Goal: Check status: Check status

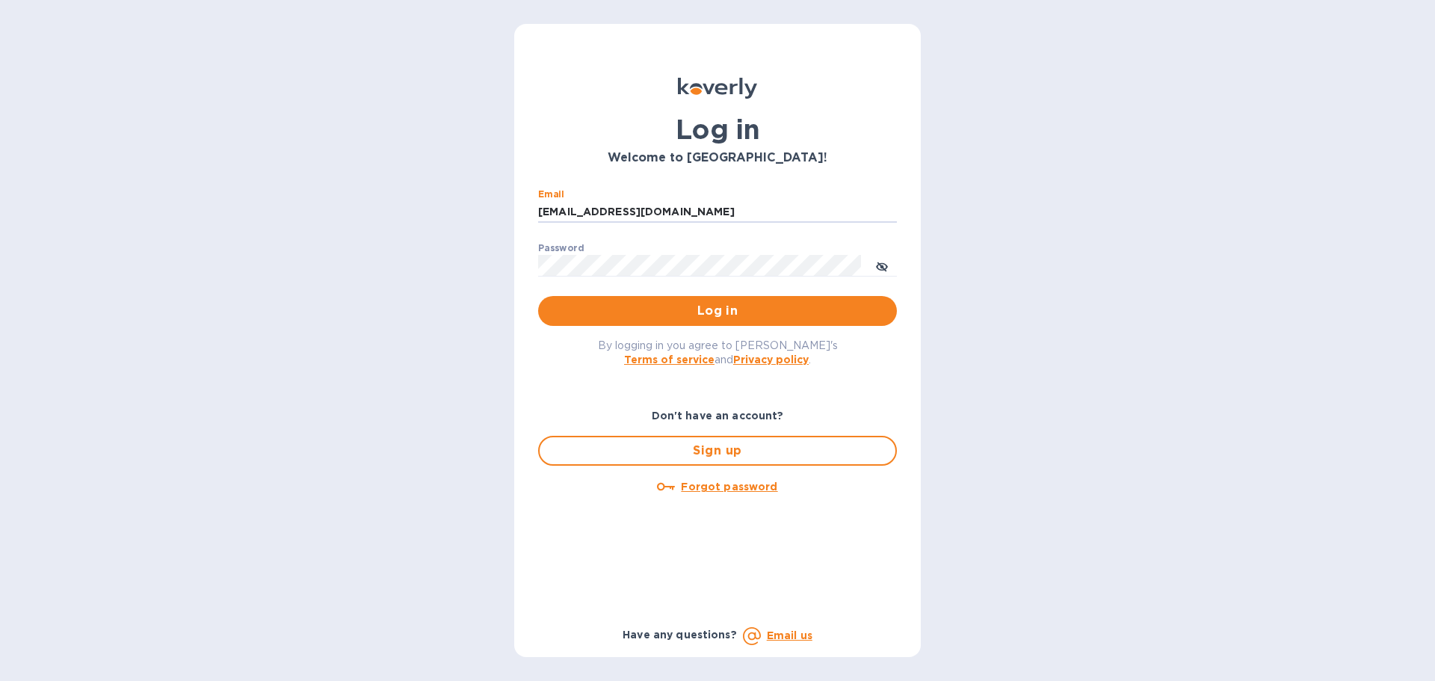
drag, startPoint x: 661, startPoint y: 210, endPoint x: 504, endPoint y: 220, distance: 158.0
click at [504, 220] on div "Log in Welcome to Koverly! Email ssinger@intlfreight.net ​ Password ​ Log in By…" at bounding box center [717, 340] width 1435 height 681
type input "ssinger@zarachlogistics.com"
click at [653, 312] on span "Log in" at bounding box center [717, 311] width 335 height 18
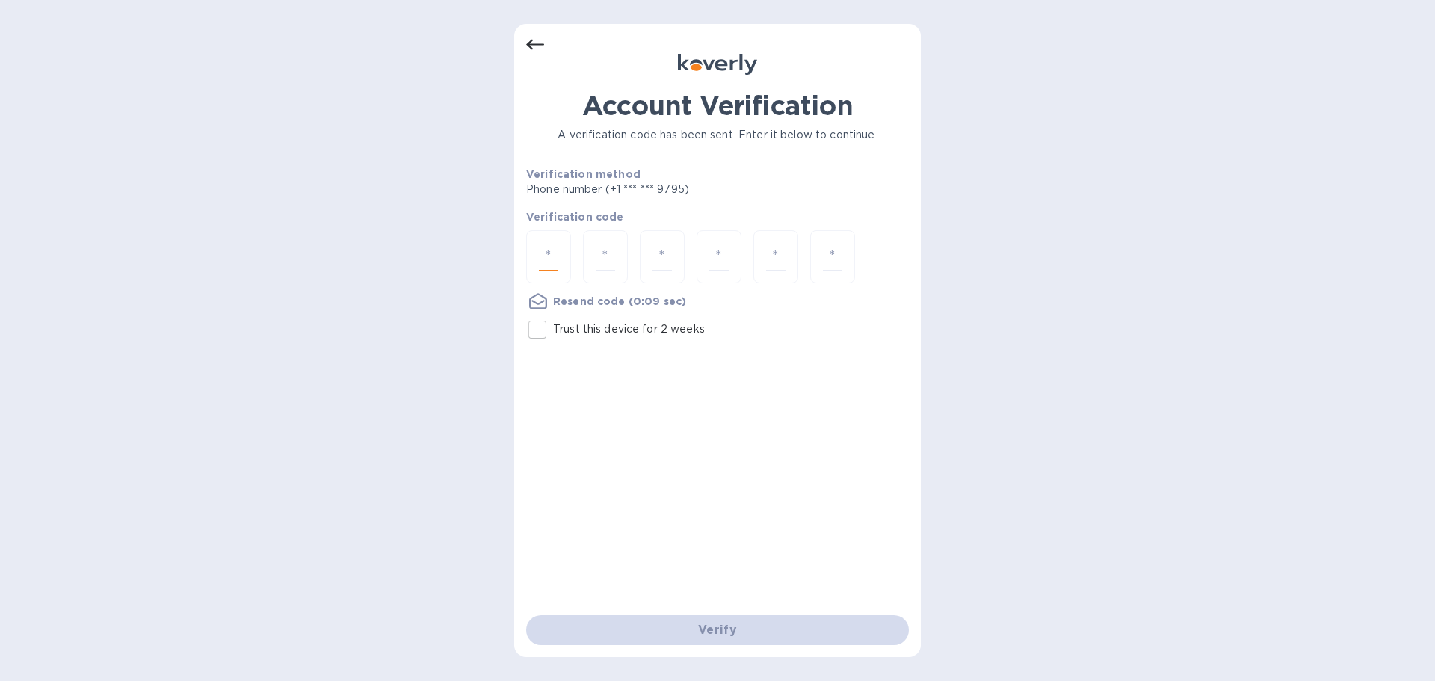
click at [551, 263] on input "number" at bounding box center [548, 257] width 19 height 28
type input "4"
type input "3"
type input "6"
type input "2"
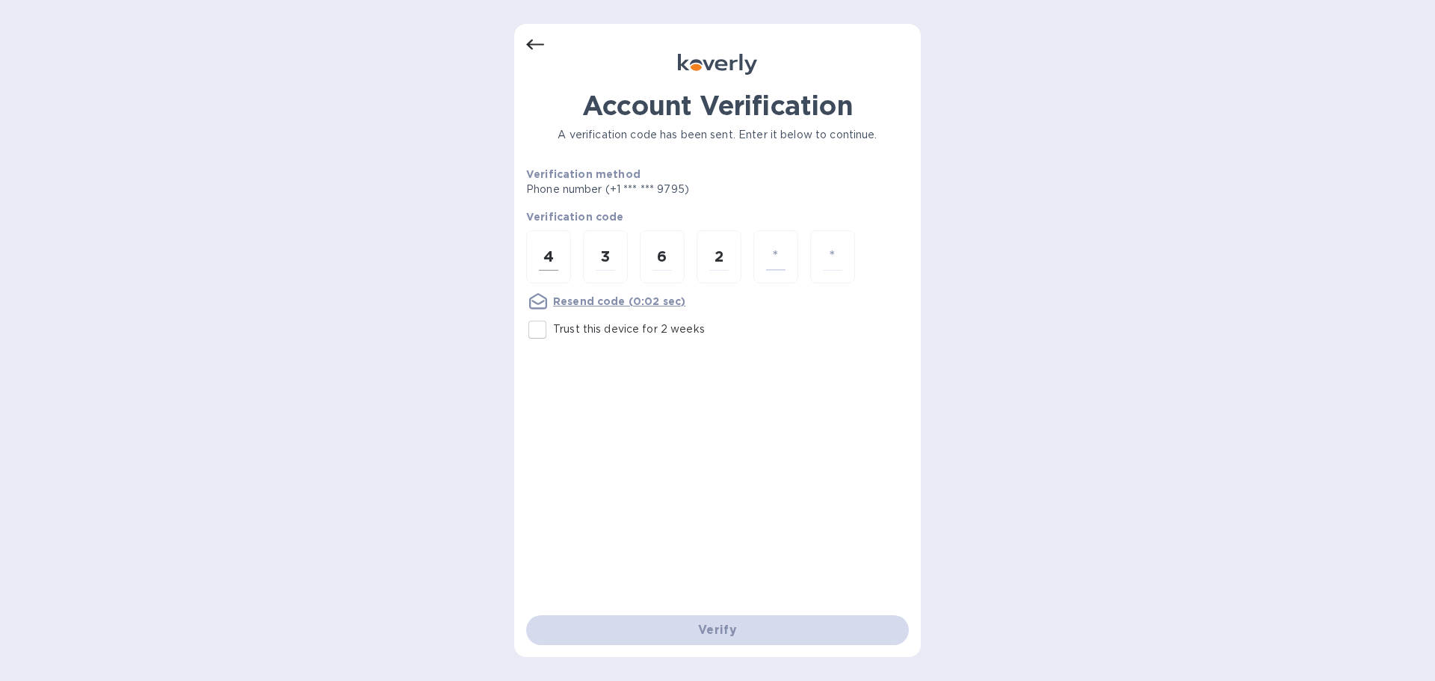
type input "8"
type input "0"
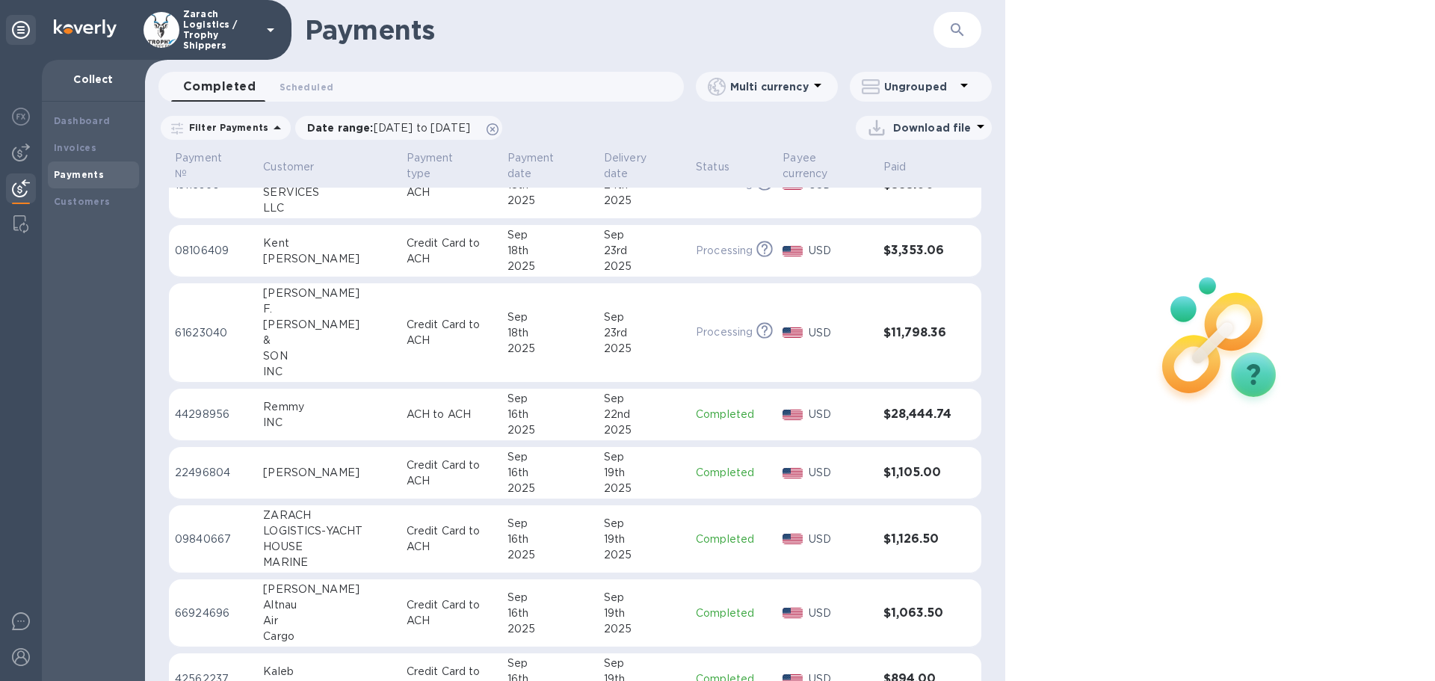
scroll to position [149, 0]
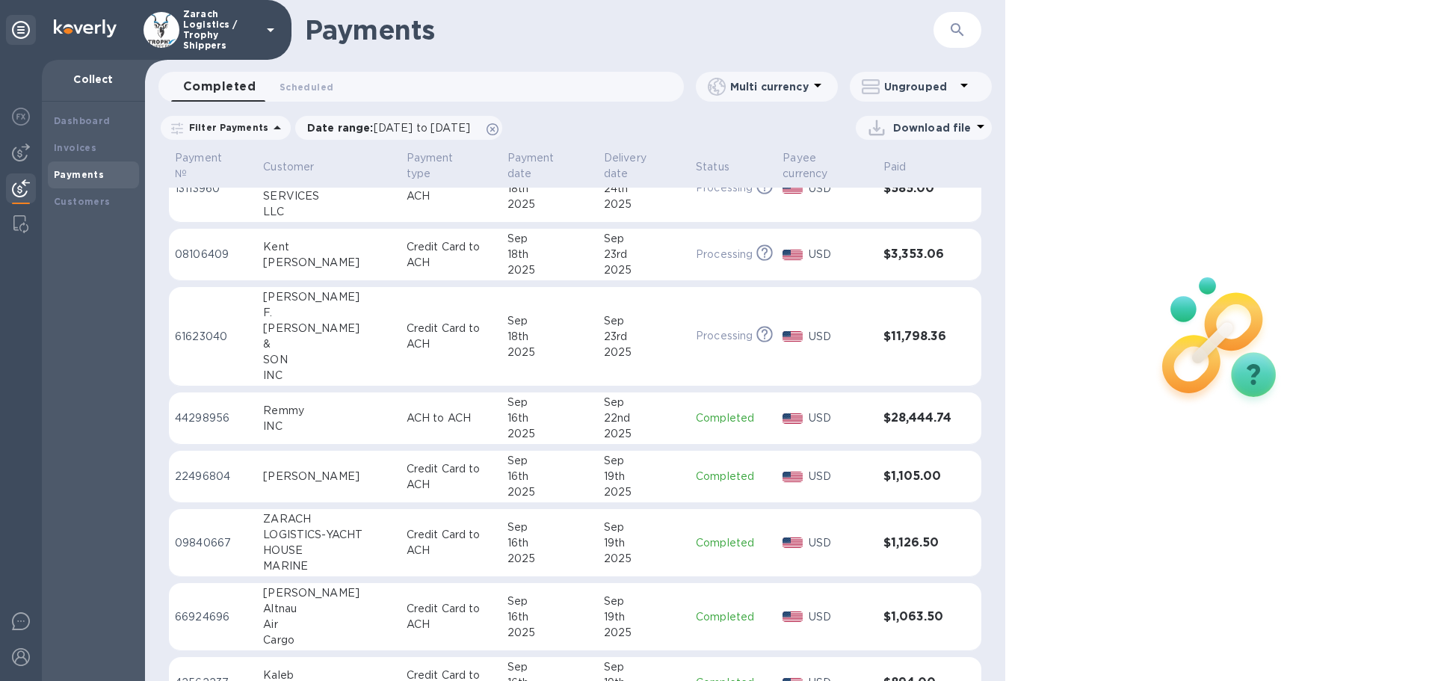
click at [218, 416] on p "44298956" at bounding box center [213, 418] width 76 height 16
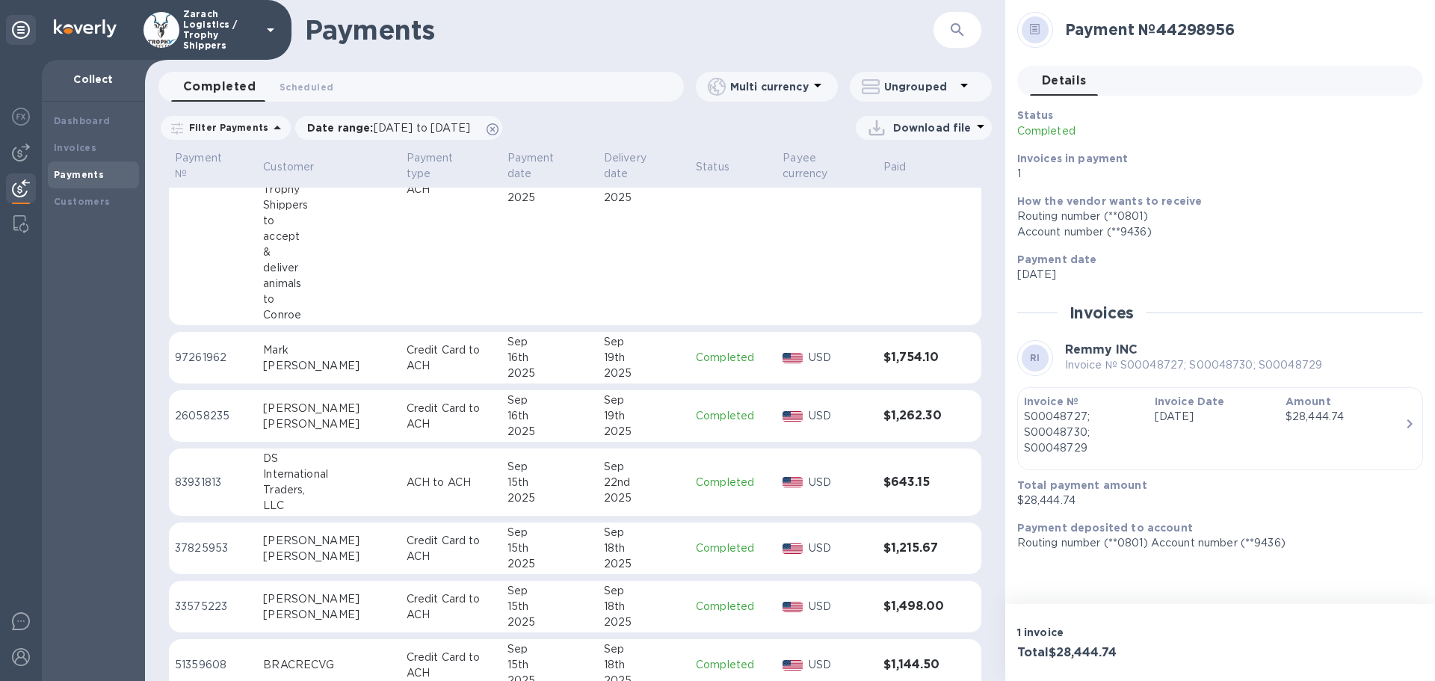
scroll to position [897, 0]
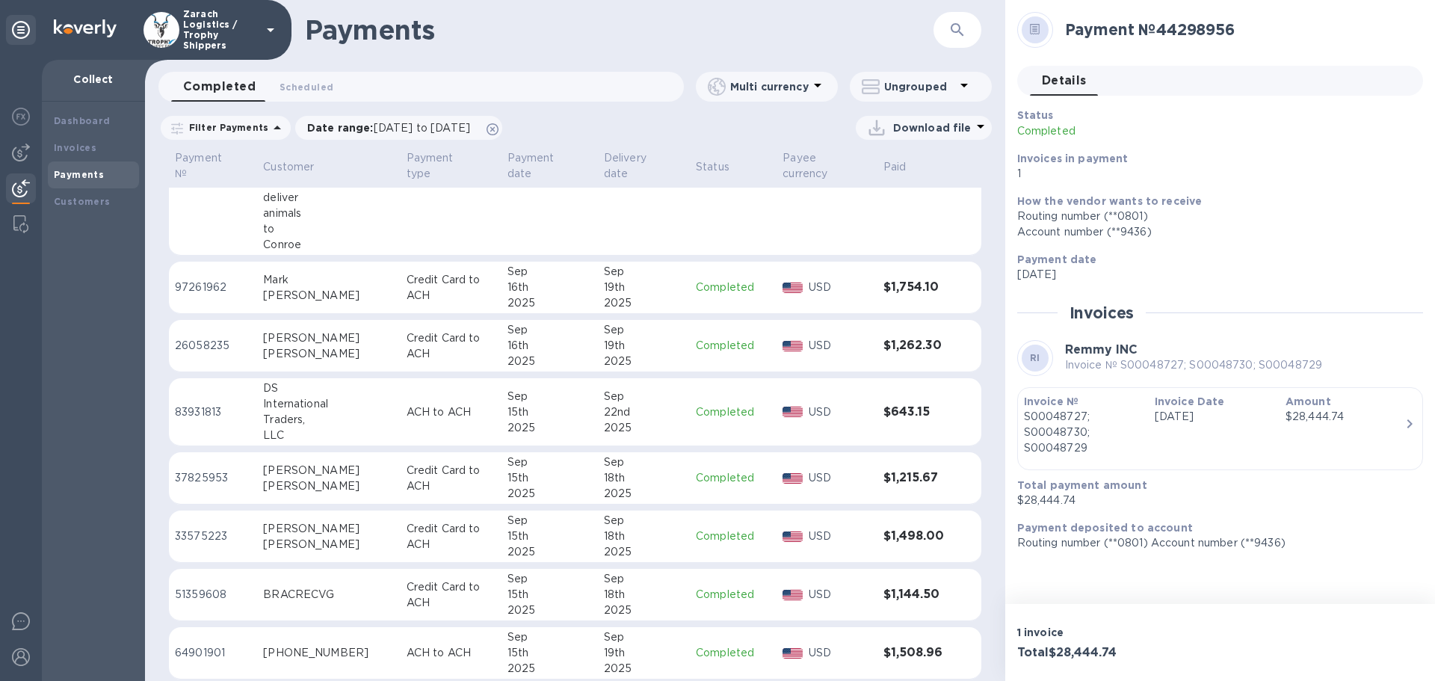
click at [208, 420] on p "83931813" at bounding box center [213, 412] width 76 height 16
